Goal: Task Accomplishment & Management: Manage account settings

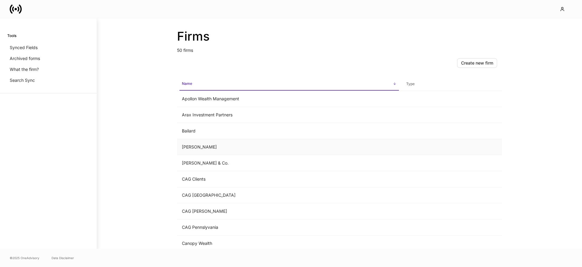
click at [218, 143] on td "[PERSON_NAME]" at bounding box center [289, 147] width 224 height 16
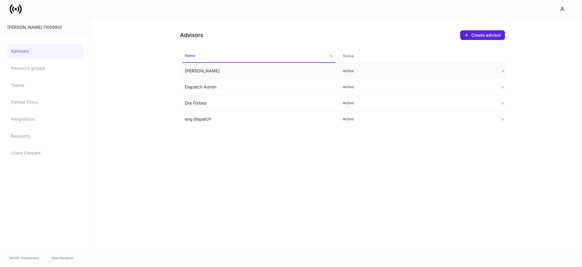
click at [240, 72] on td "Alexa Svensson" at bounding box center [259, 71] width 158 height 16
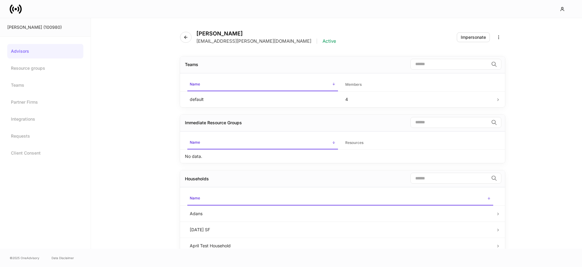
click at [478, 42] on div "Alexa Svensson Asvensson@balentine.com | Active Impersonate" at bounding box center [342, 33] width 325 height 31
click at [477, 38] on div "Impersonate" at bounding box center [473, 37] width 25 height 4
click at [23, 12] on link at bounding box center [18, 9] width 17 height 12
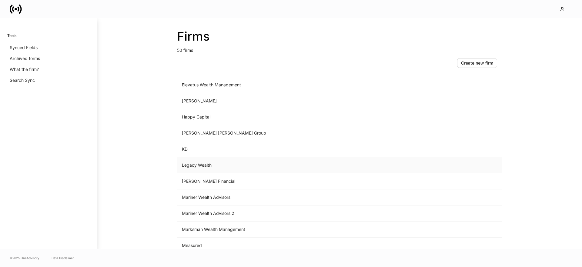
scroll to position [427, 0]
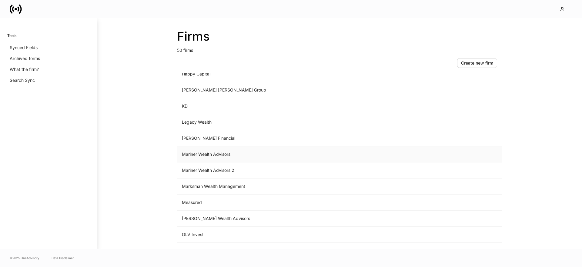
click at [220, 155] on td "Mariner Wealth Advisors" at bounding box center [289, 154] width 224 height 16
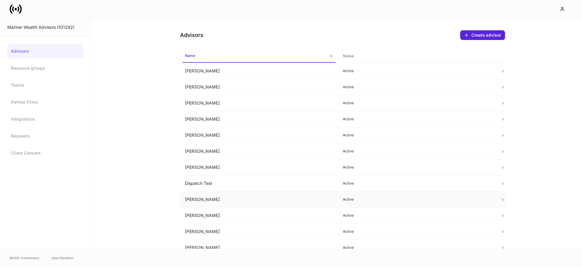
click at [204, 197] on td "Erika Leon" at bounding box center [259, 200] width 158 height 16
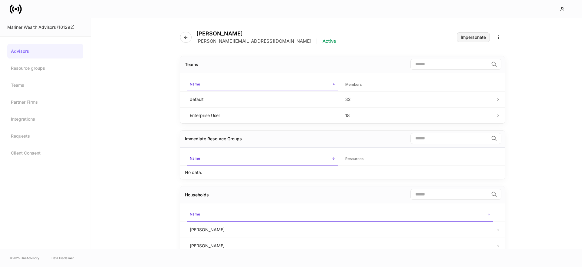
click at [468, 39] on div "Impersonate" at bounding box center [473, 37] width 25 height 4
